Goal: Find specific page/section: Find specific page/section

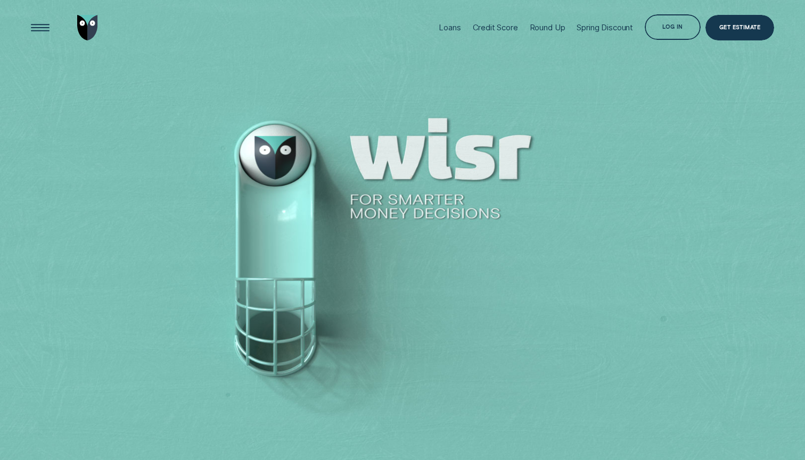
click at [86, 32] on img "Go to home page" at bounding box center [87, 27] width 21 height 25
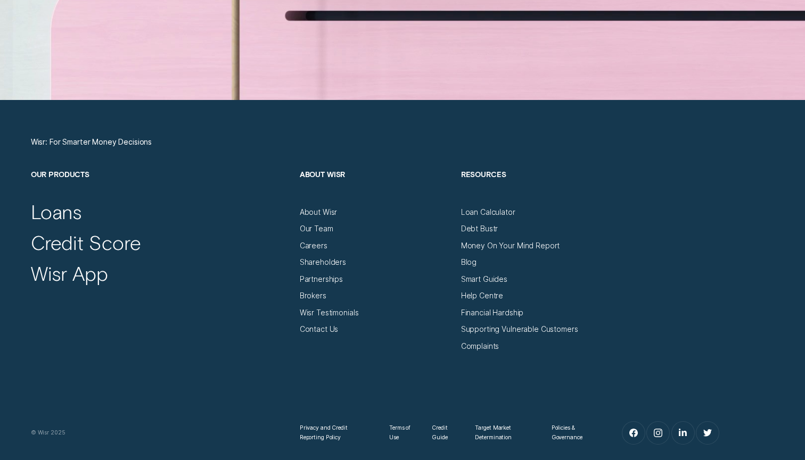
scroll to position [3579, 0]
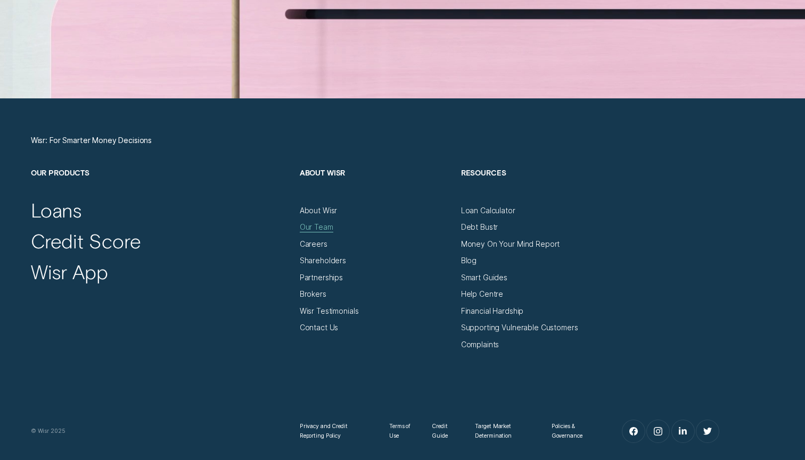
click at [316, 224] on div "Our Team" at bounding box center [317, 227] width 34 height 10
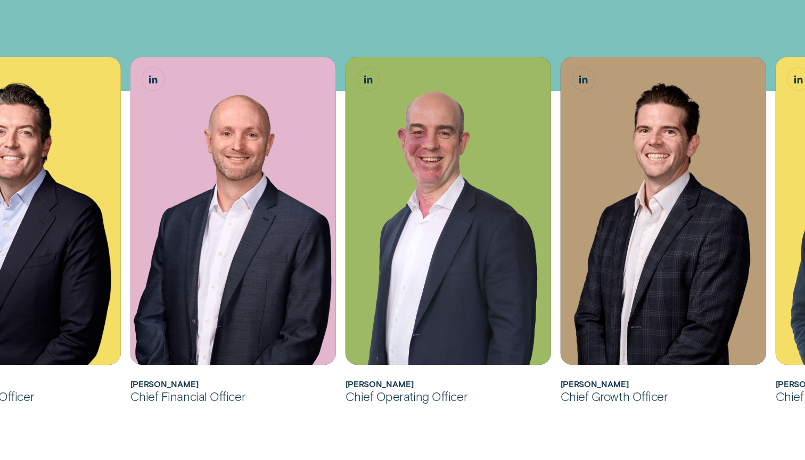
scroll to position [280, 0]
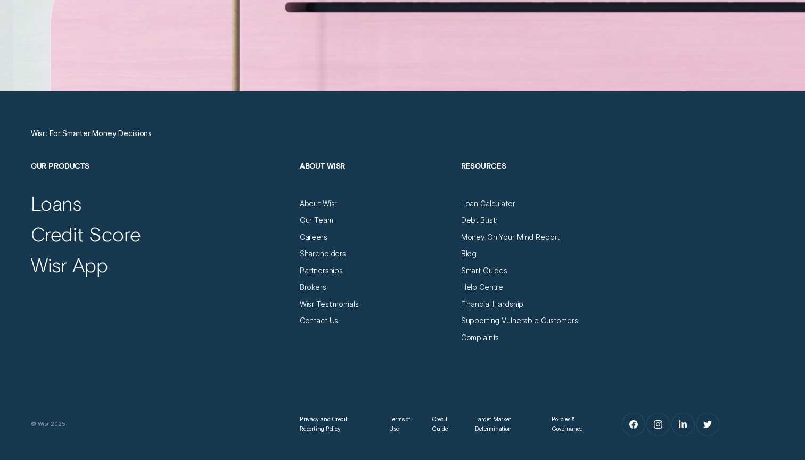
scroll to position [3586, 0]
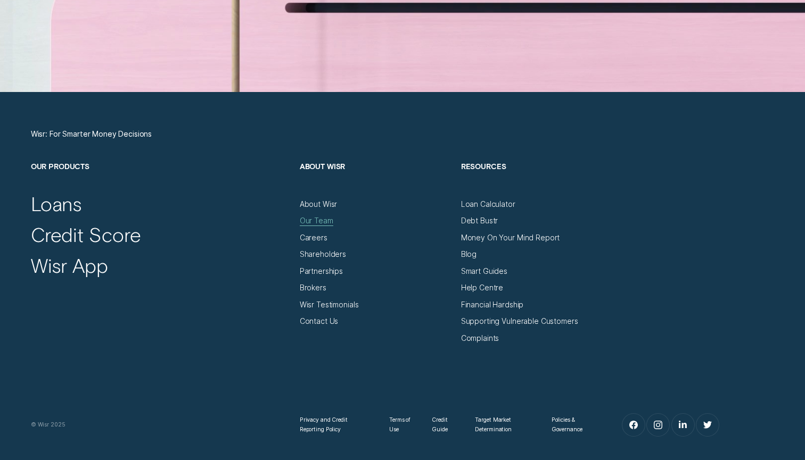
click at [327, 223] on div "Our Team" at bounding box center [317, 221] width 34 height 10
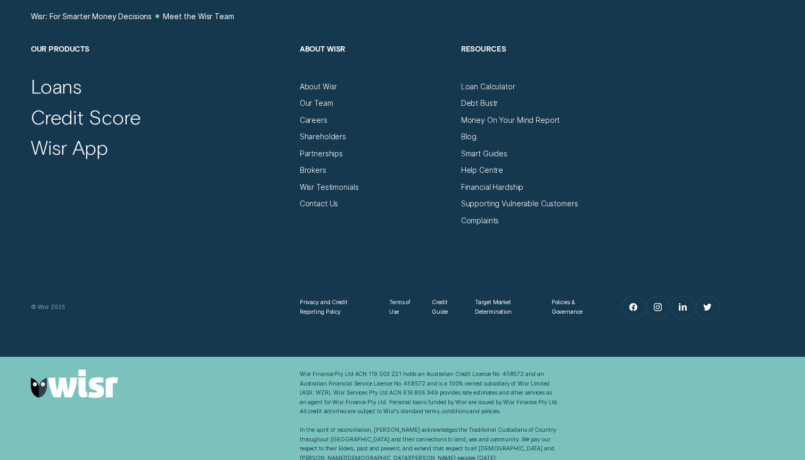
scroll to position [1187, 0]
click at [656, 306] on icon "Instagram" at bounding box center [658, 308] width 9 height 9
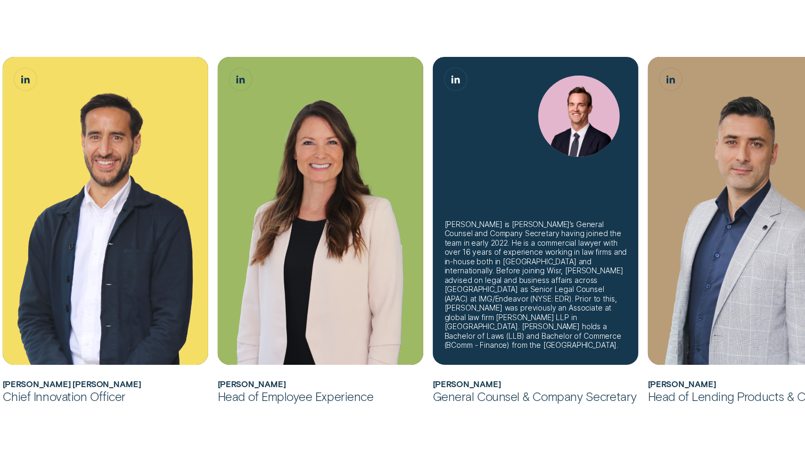
scroll to position [708, 0]
